Goal: Find specific page/section: Find specific page/section

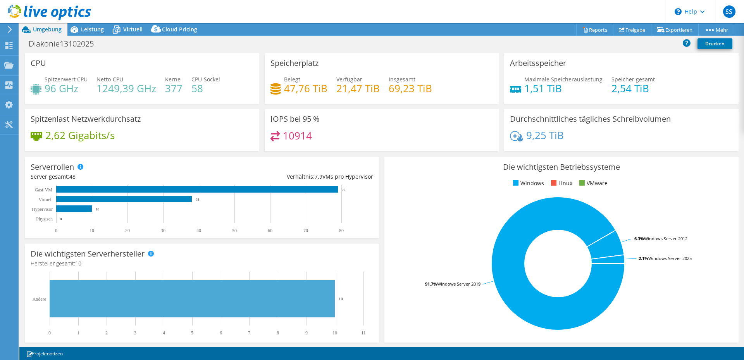
select select "USD"
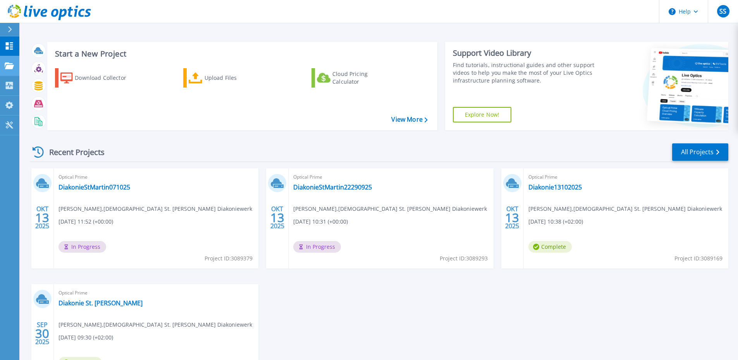
click at [5, 66] on icon at bounding box center [9, 65] width 9 height 7
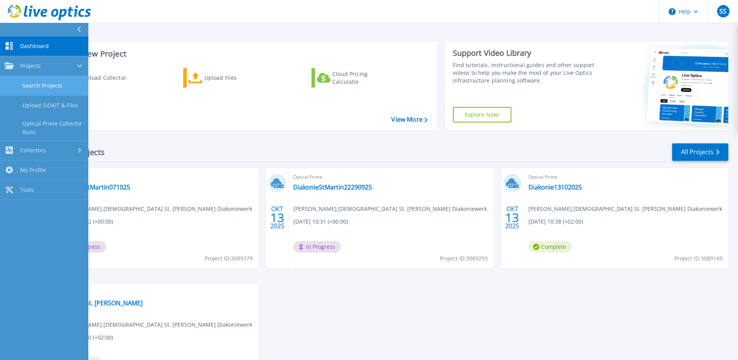
click at [36, 83] on link "Search Projects" at bounding box center [44, 86] width 88 height 20
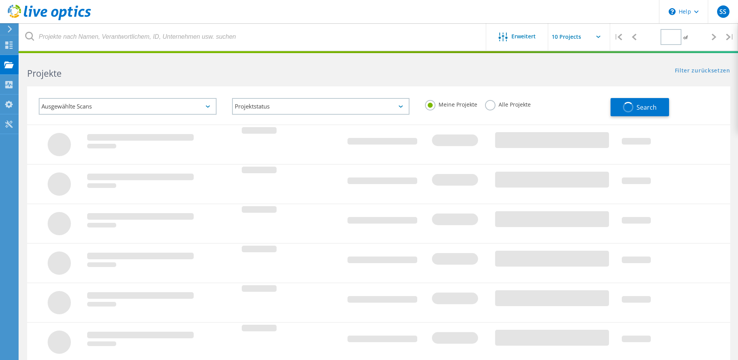
type input "1"
